Goal: Check status

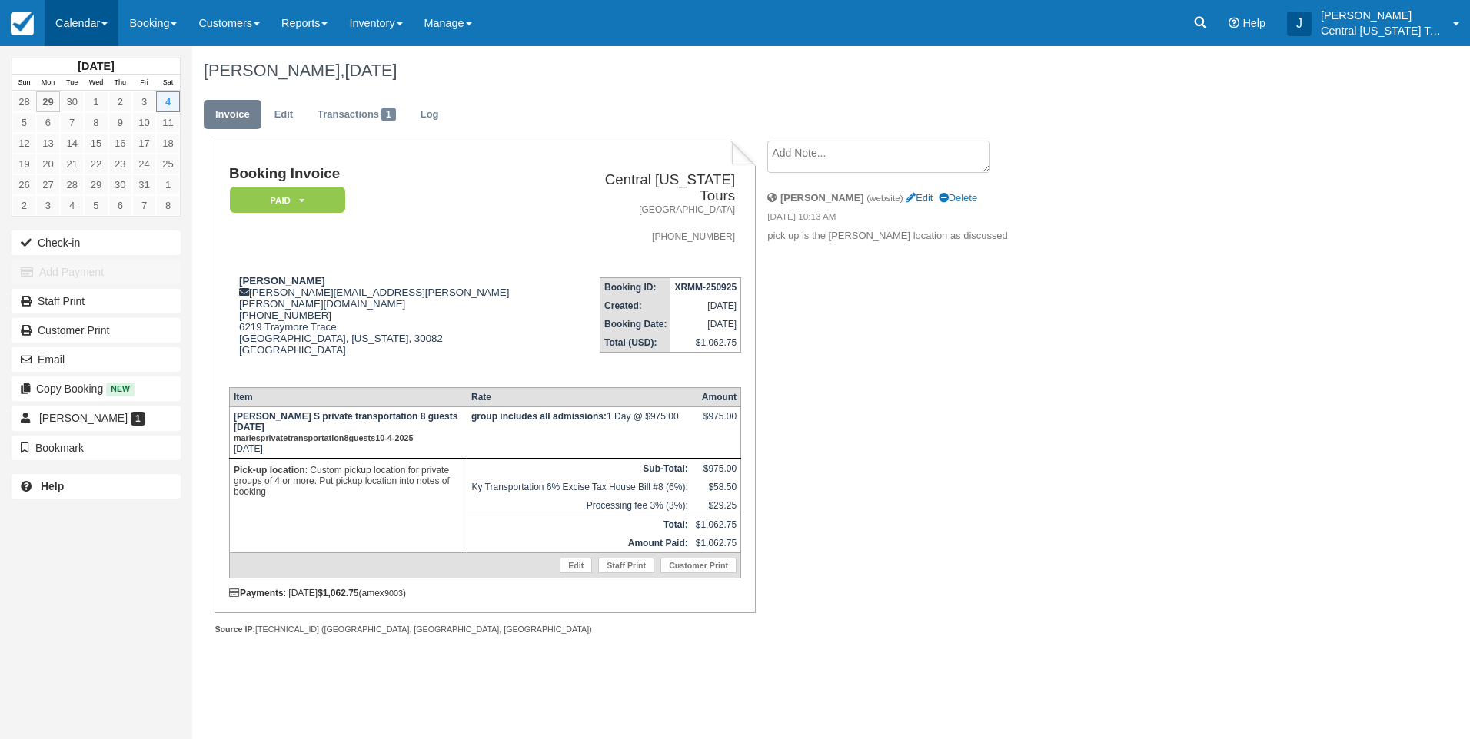
click at [73, 26] on link "Calendar" at bounding box center [82, 23] width 74 height 46
click at [88, 138] on link "Month" at bounding box center [105, 145] width 121 height 32
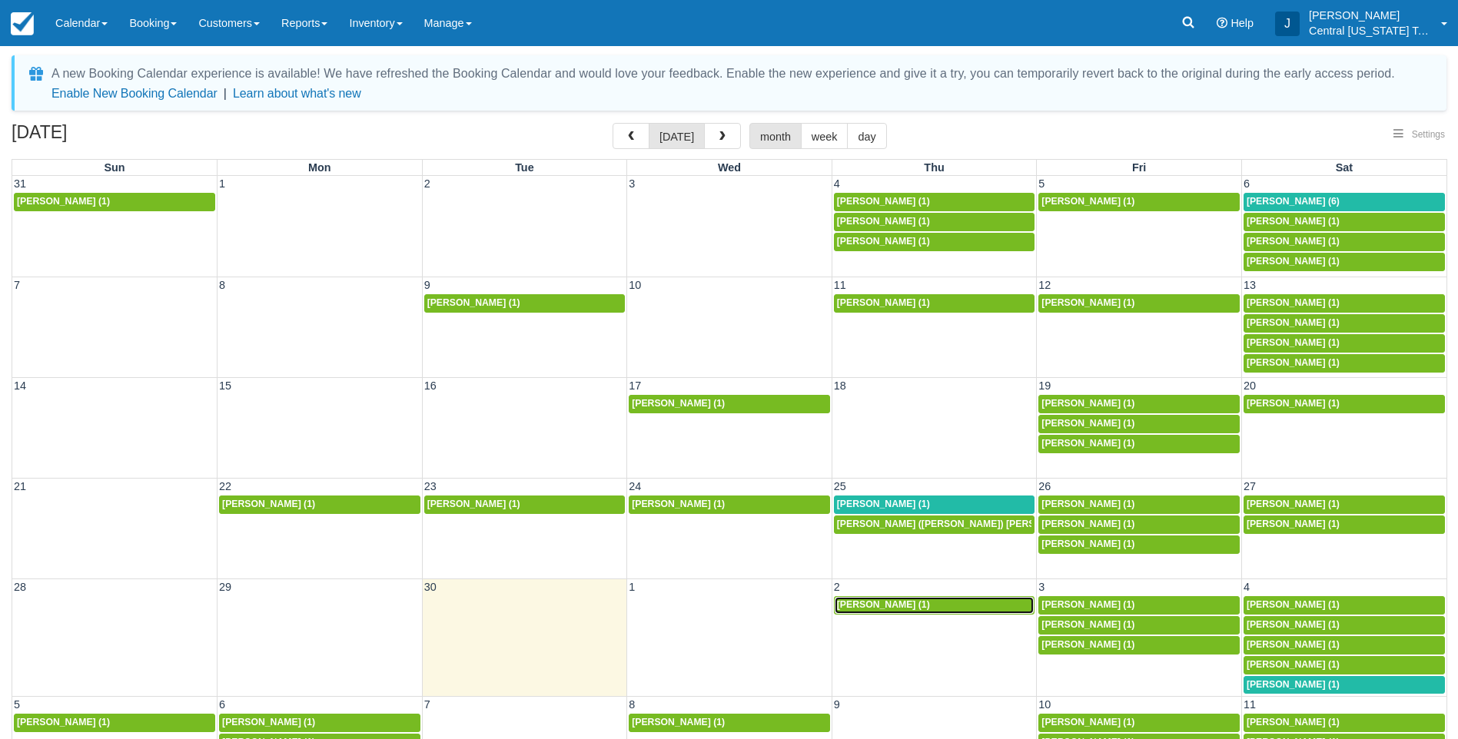
click at [905, 600] on span "Bernard Ethridge (1)" at bounding box center [883, 604] width 93 height 11
